Goal: Task Accomplishment & Management: Use online tool/utility

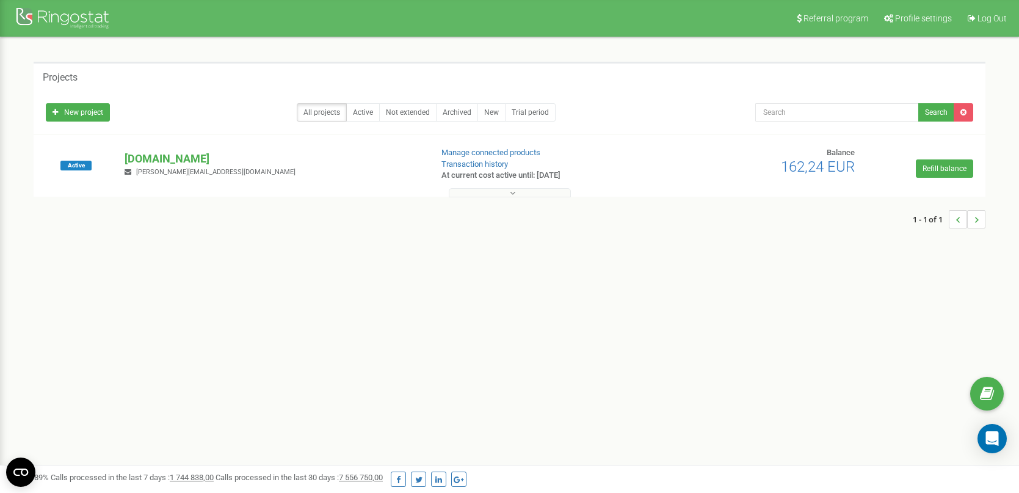
click at [510, 195] on icon at bounding box center [512, 193] width 5 height 9
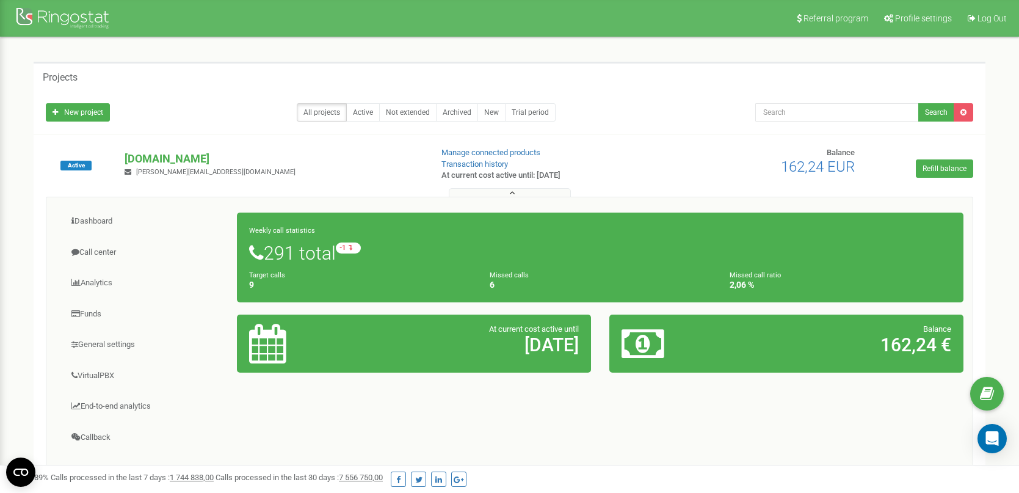
click at [508, 192] on button at bounding box center [510, 192] width 122 height 9
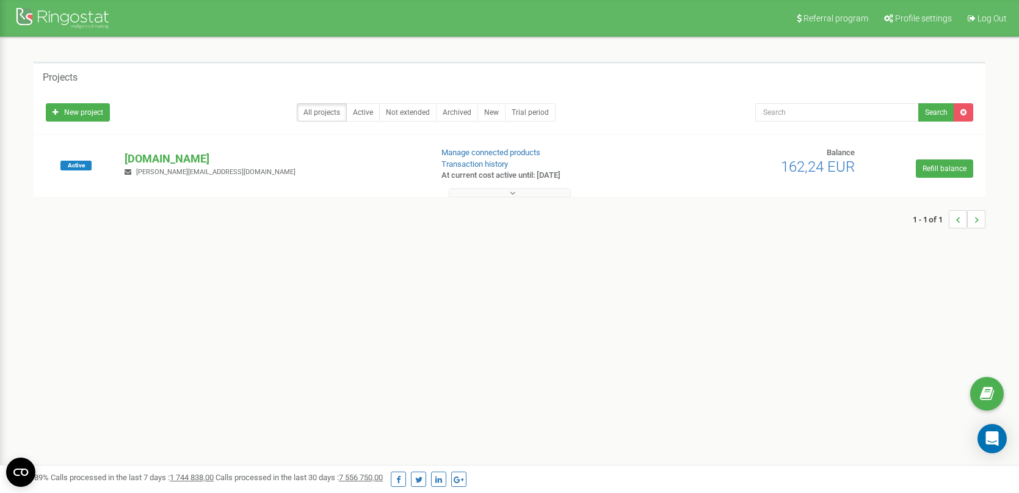
click at [508, 192] on button at bounding box center [510, 192] width 122 height 9
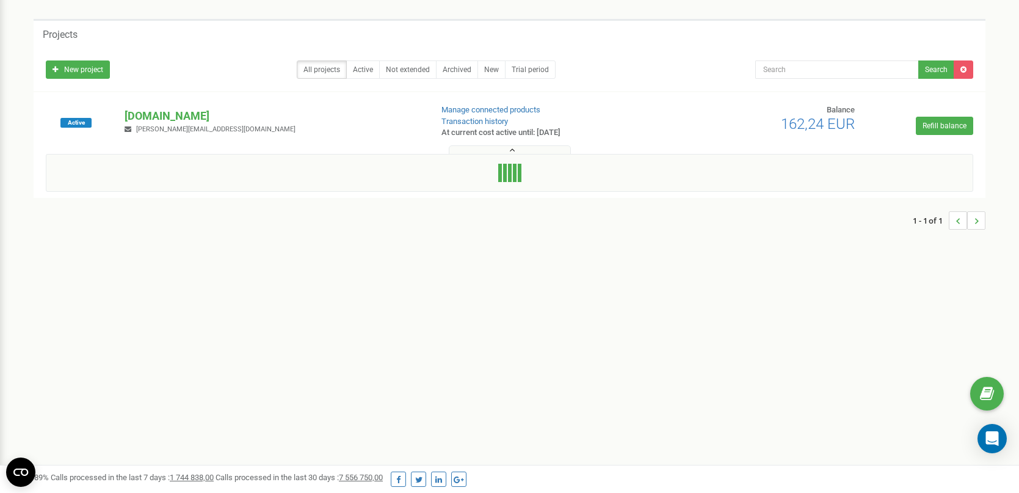
scroll to position [70, 0]
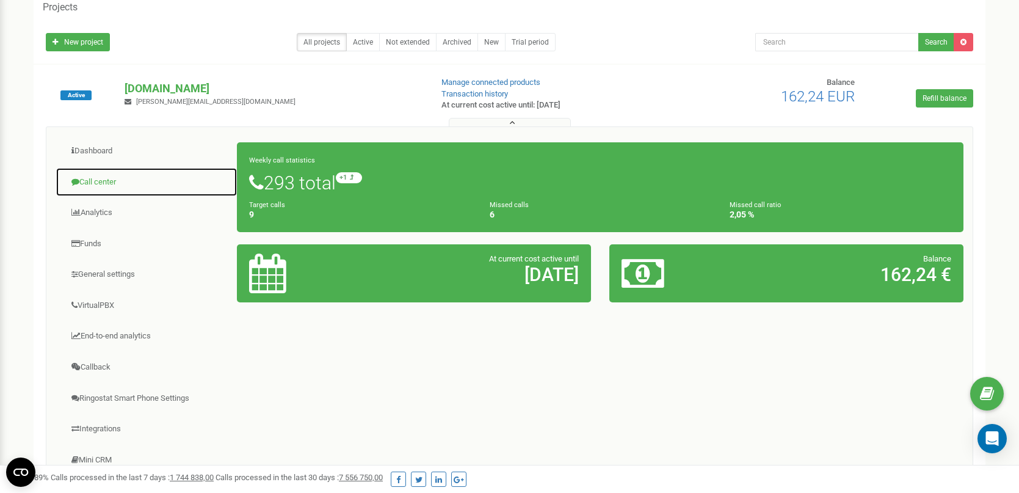
click at [100, 186] on link "Call center" at bounding box center [147, 182] width 182 height 30
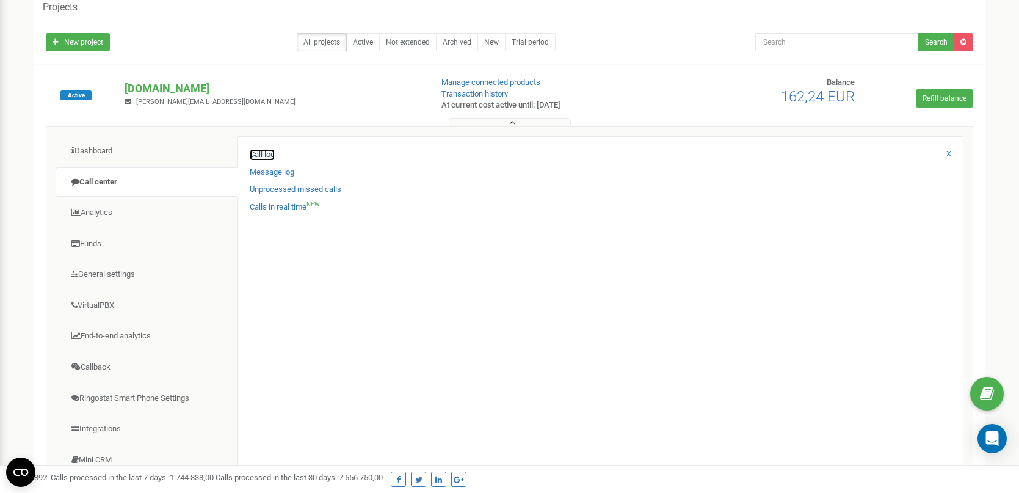
click at [263, 156] on link "Call log" at bounding box center [262, 155] width 25 height 12
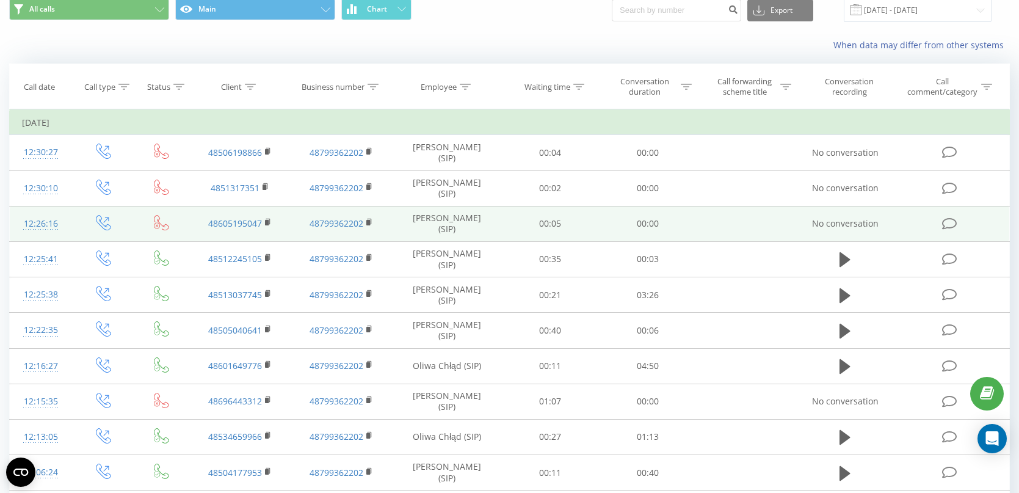
scroll to position [32, 0]
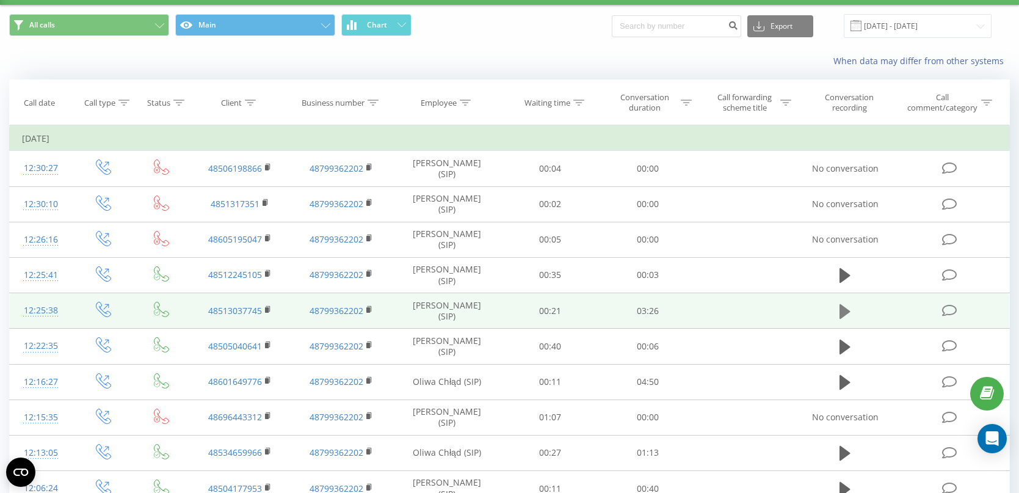
click at [843, 308] on icon at bounding box center [845, 311] width 11 height 15
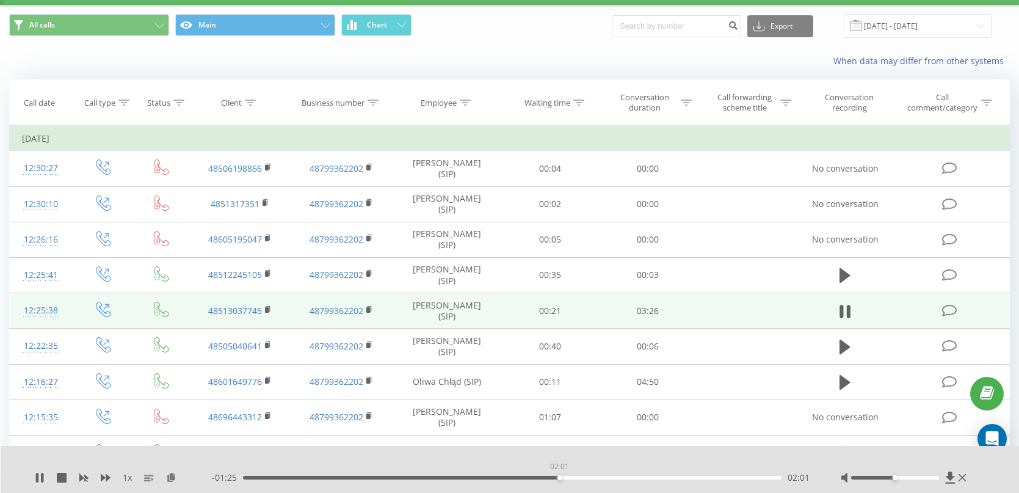
drag, startPoint x: 250, startPoint y: 476, endPoint x: 560, endPoint y: 478, distance: 310.2
click at [560, 478] on div "02:01" at bounding box center [512, 478] width 539 height 4
drag, startPoint x: 897, startPoint y: 477, endPoint x: 904, endPoint y: 477, distance: 7.9
click at [904, 477] on div "Accessibility label" at bounding box center [903, 477] width 5 height 5
click at [38, 476] on icon at bounding box center [37, 478] width 2 height 10
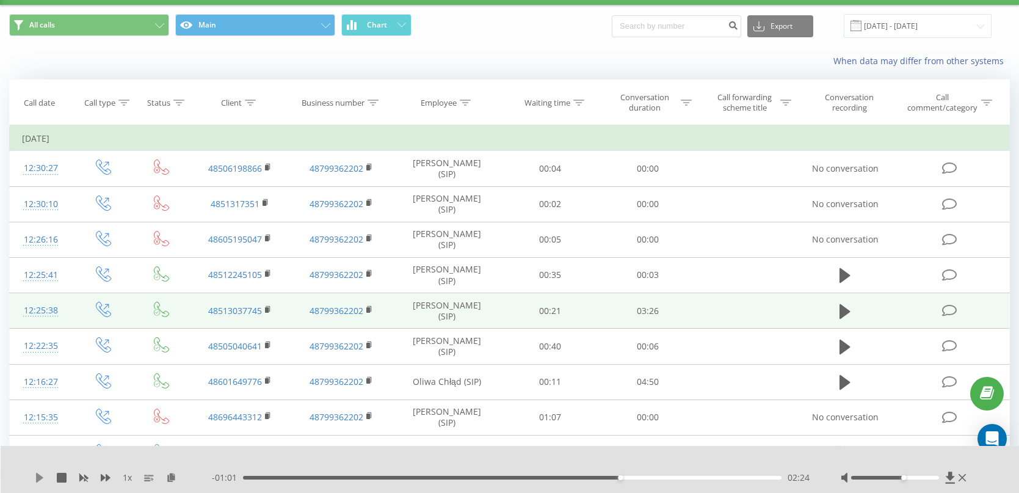
click at [37, 482] on icon at bounding box center [40, 478] width 10 height 10
click at [654, 476] on div "02:37" at bounding box center [512, 478] width 539 height 4
click at [43, 479] on icon at bounding box center [40, 478] width 10 height 10
